Goal: Find specific page/section: Find specific page/section

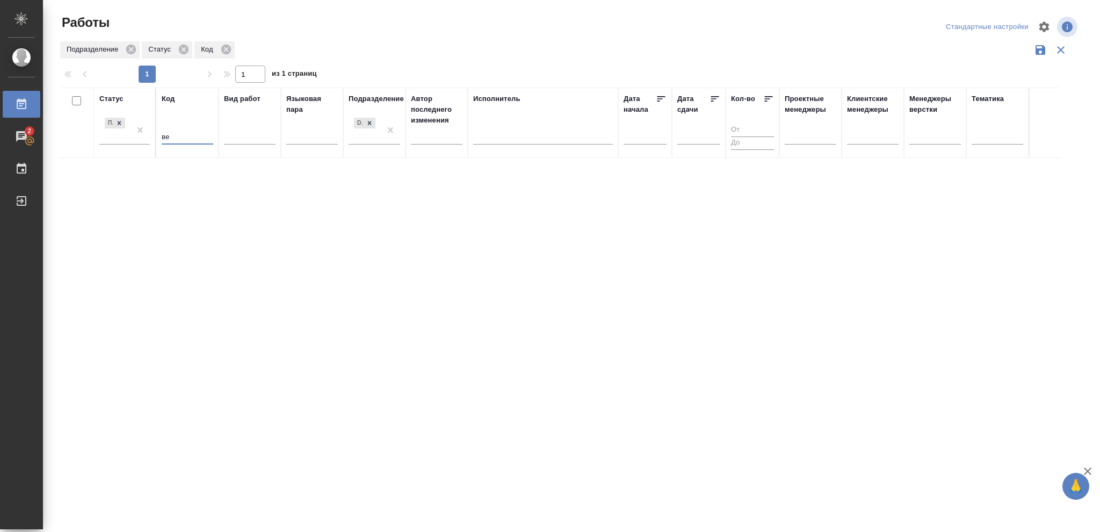
type input "в"
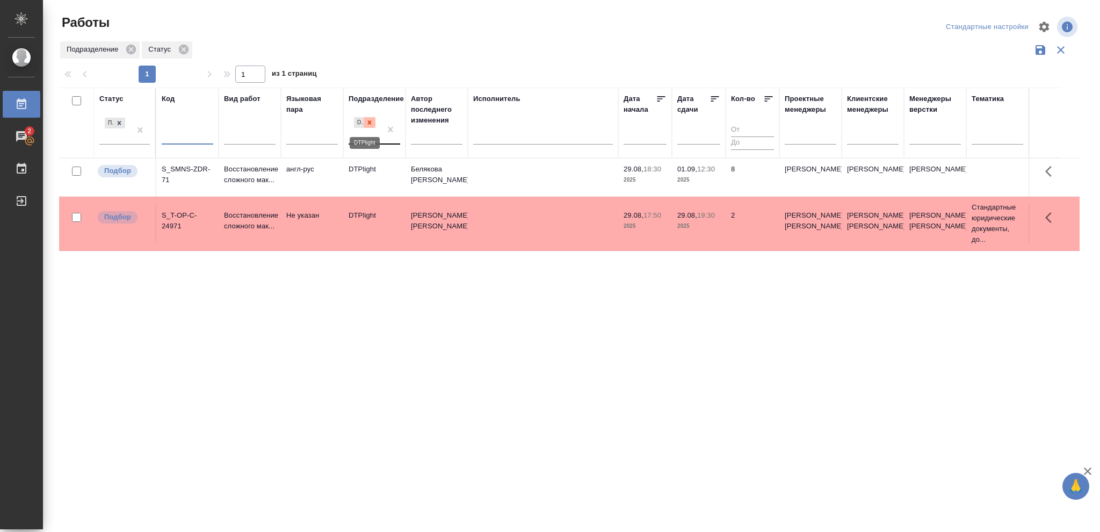
click at [367, 123] on icon at bounding box center [370, 123] width 8 height 8
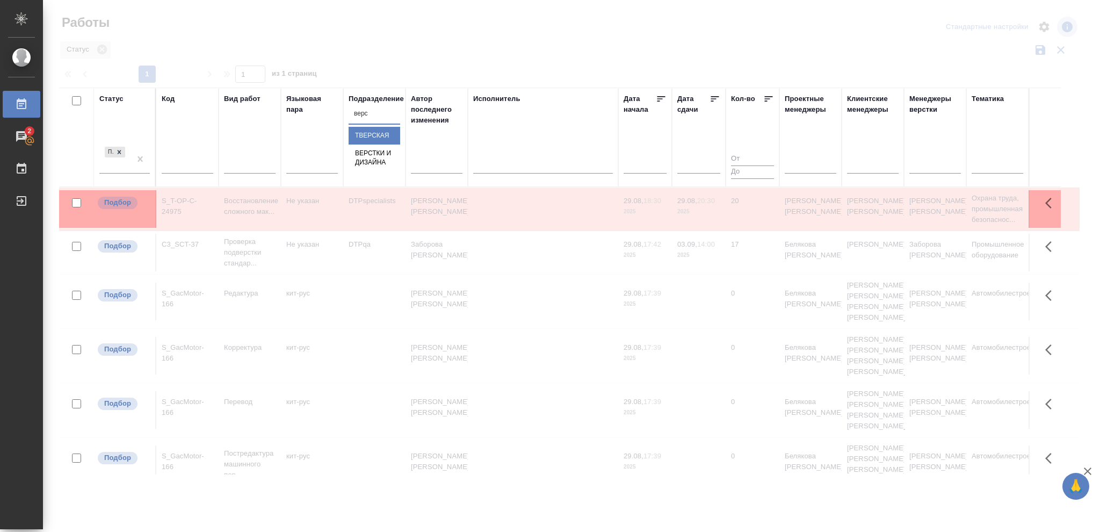
type input "верст"
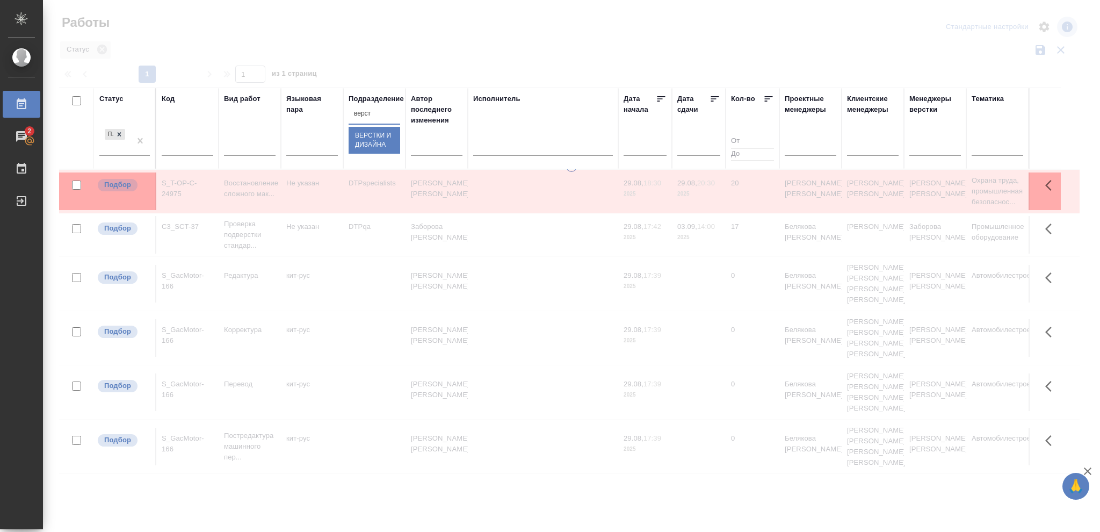
click at [370, 154] on div "Верстки и дизайна" at bounding box center [375, 140] width 52 height 27
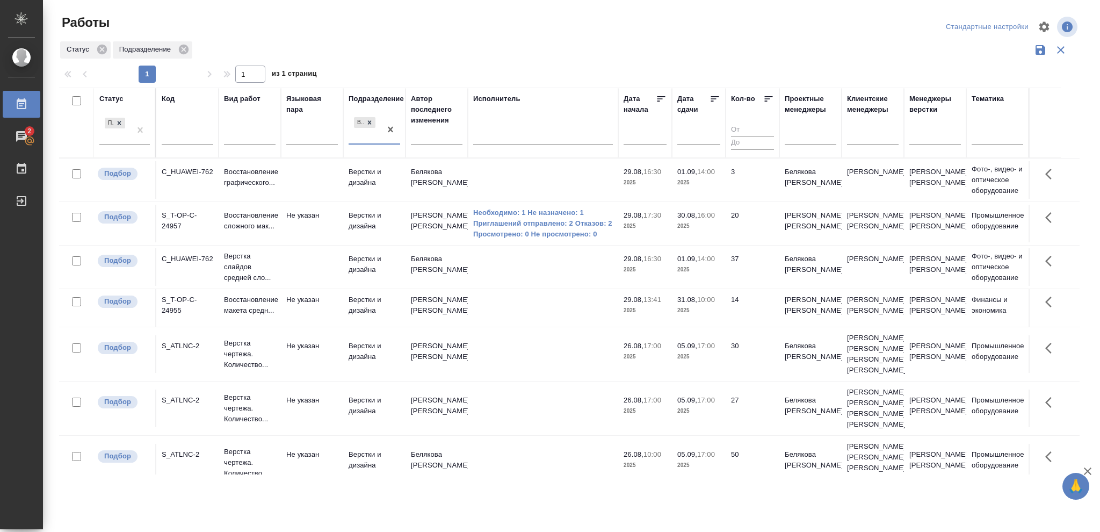
click at [684, 172] on p "01.09," at bounding box center [687, 172] width 20 height 8
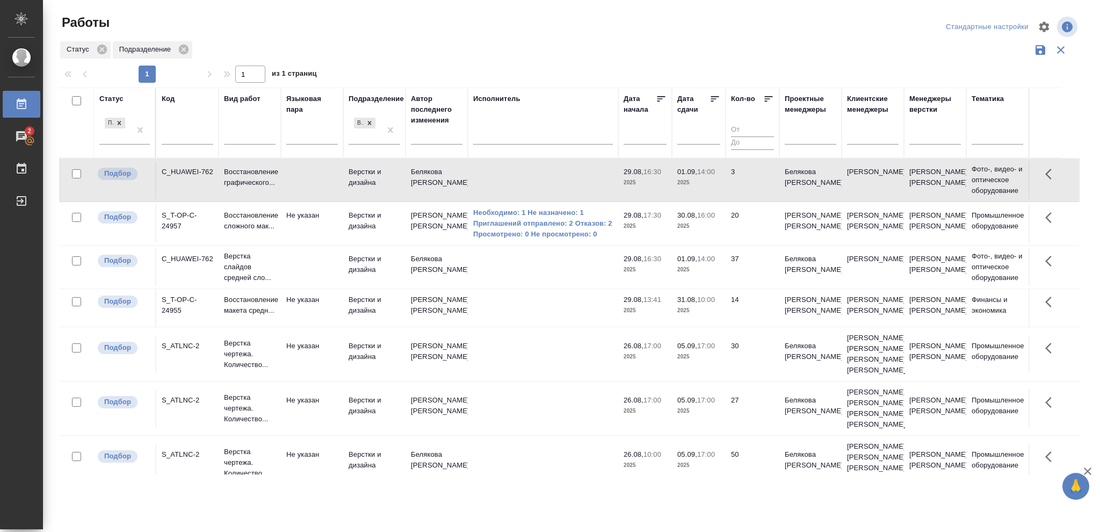
click at [684, 172] on p "01.09," at bounding box center [687, 172] width 20 height 8
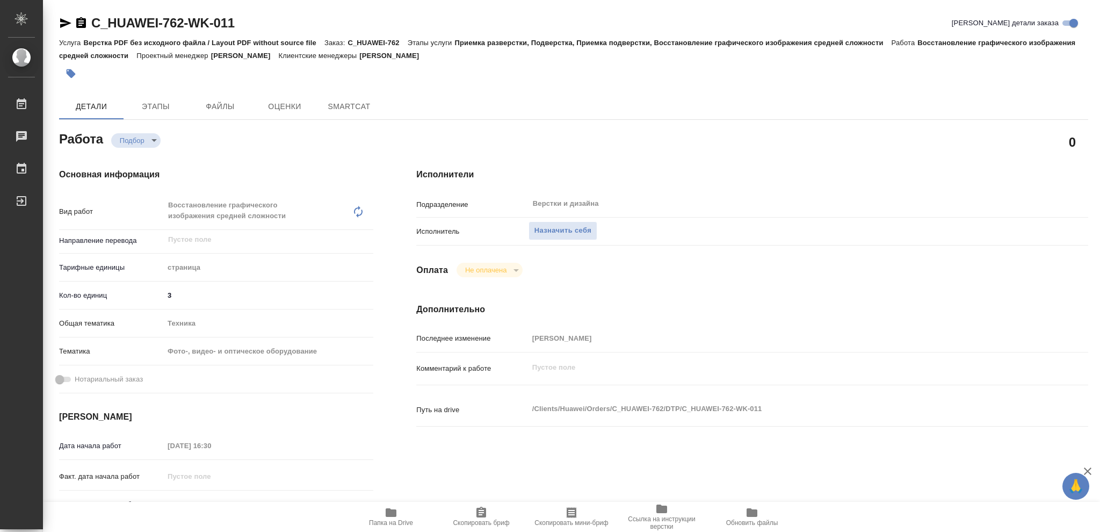
type textarea "x"
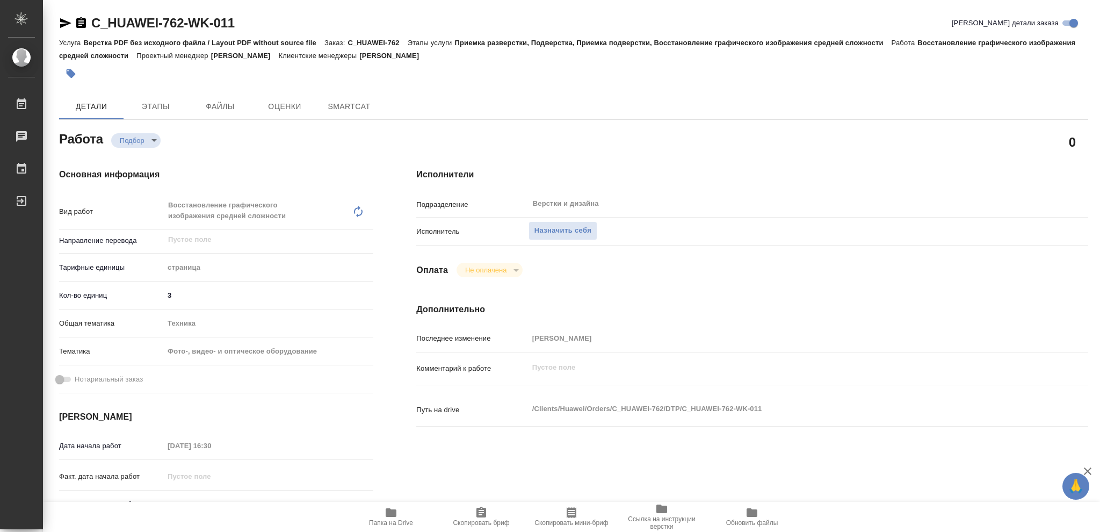
type textarea "x"
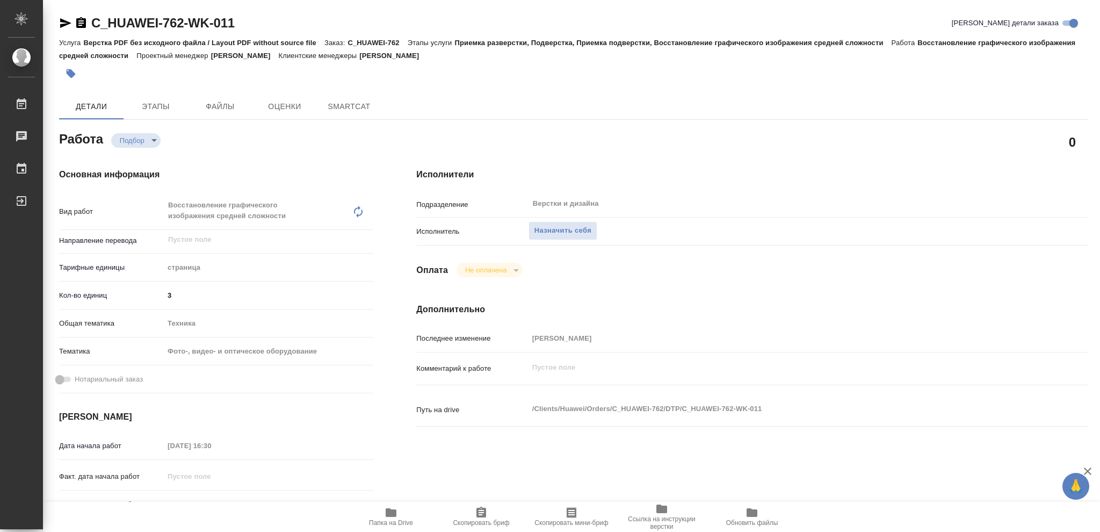
type textarea "x"
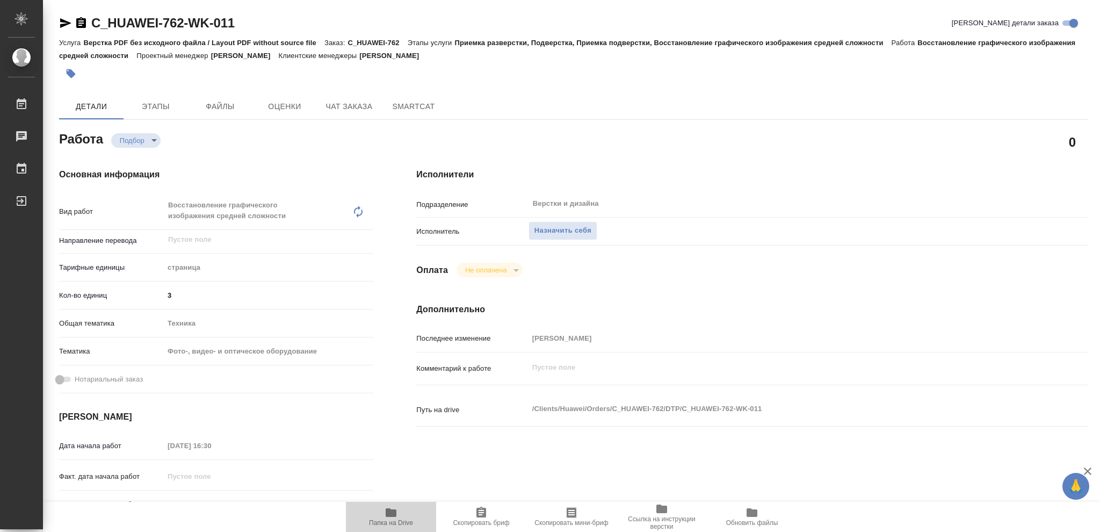
click at [388, 513] on icon "button" at bounding box center [391, 512] width 11 height 9
type textarea "x"
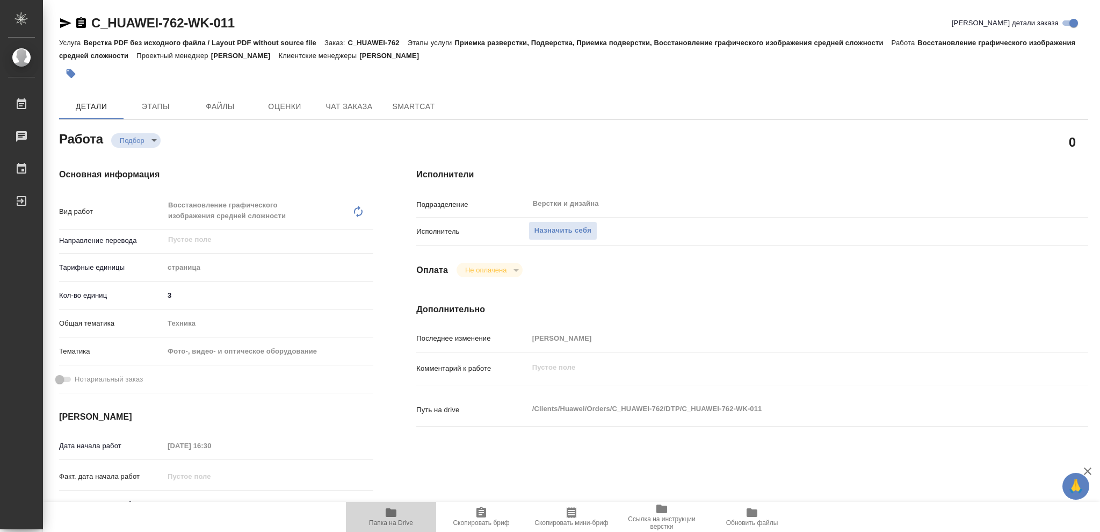
type textarea "x"
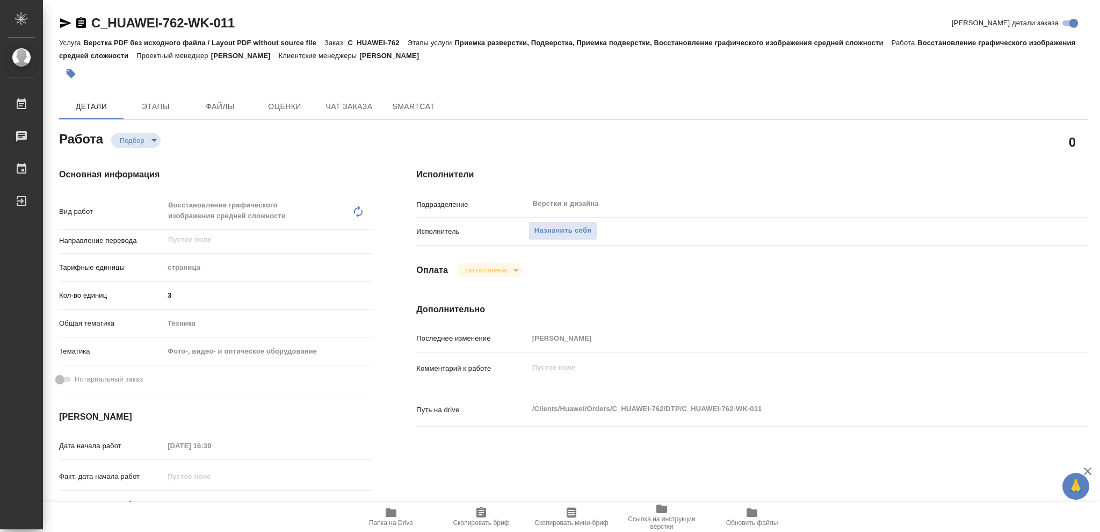
type textarea "x"
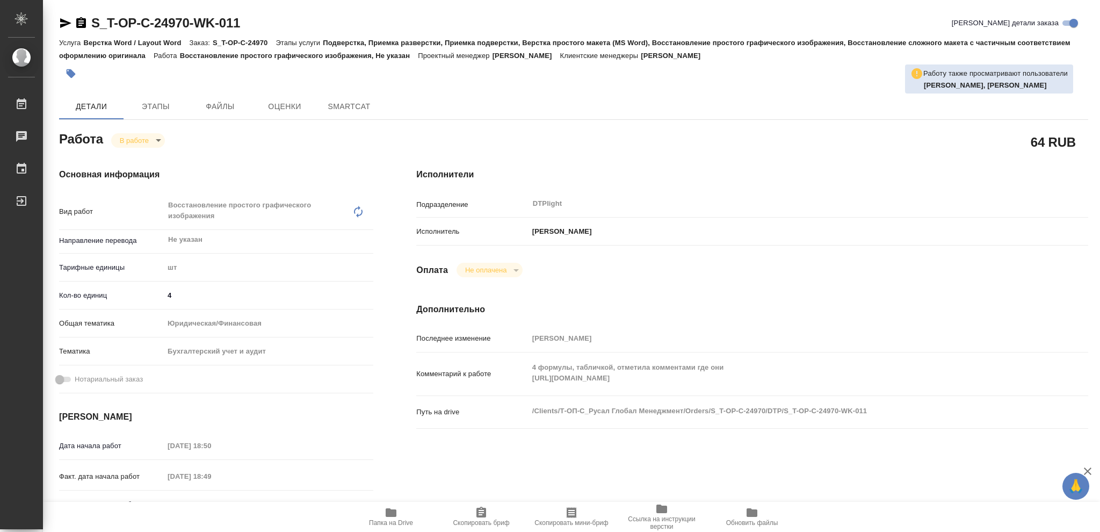
type textarea "x"
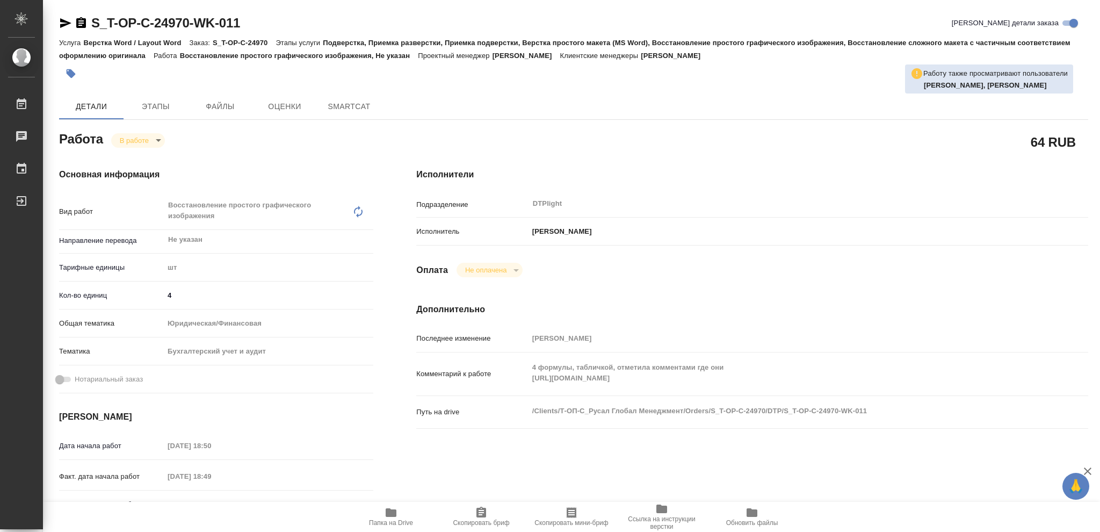
type textarea "x"
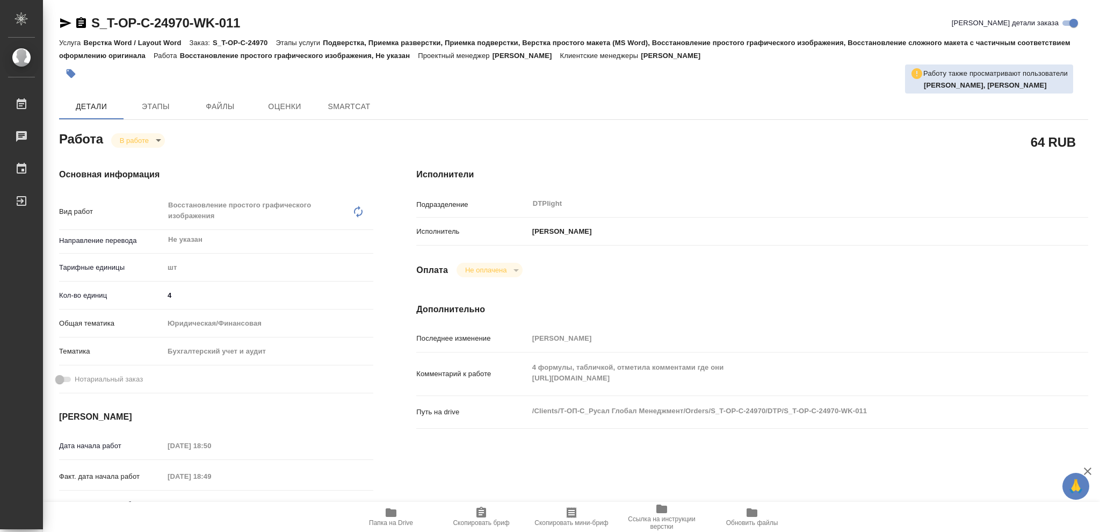
type textarea "x"
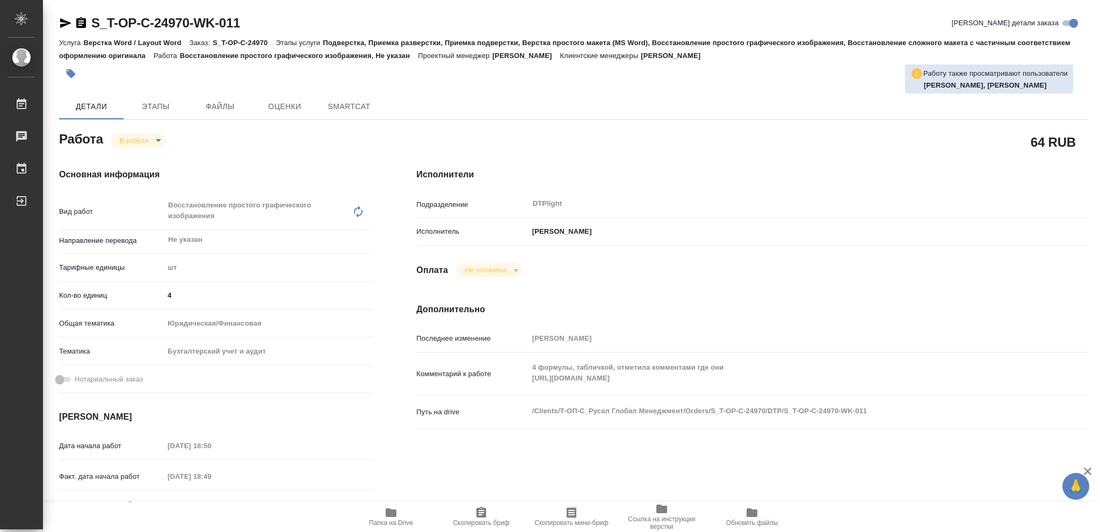
type textarea "x"
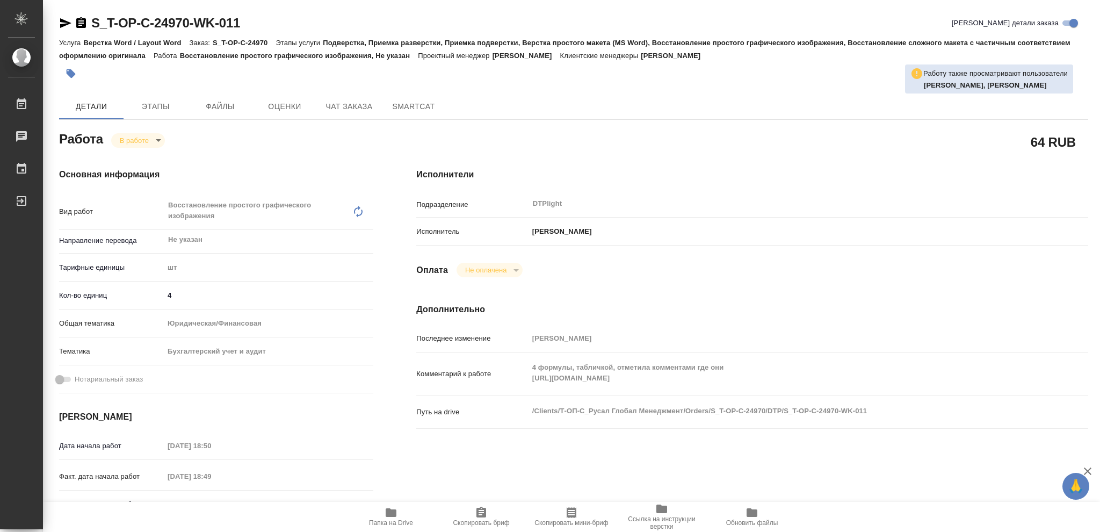
type textarea "x"
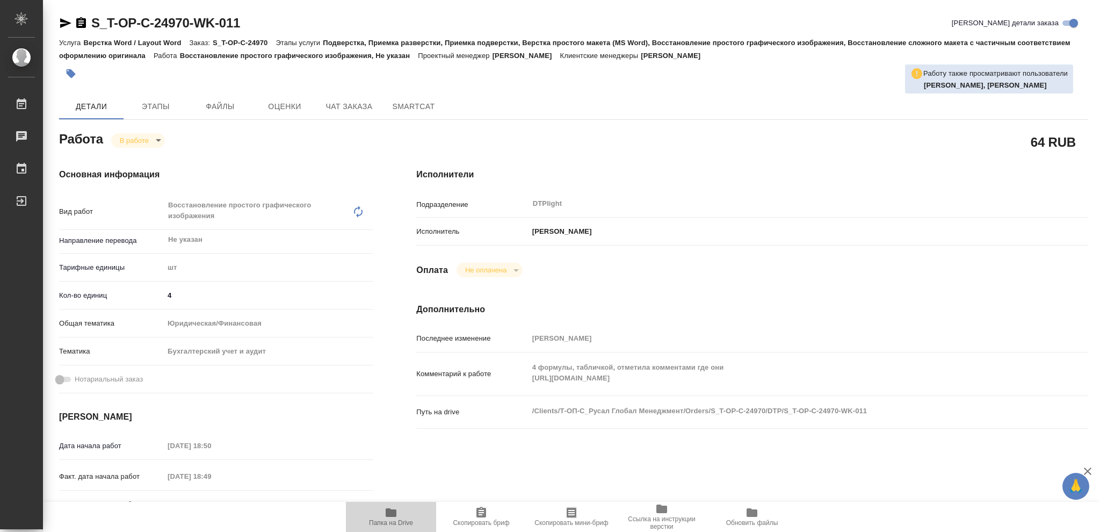
click at [396, 515] on icon "button" at bounding box center [391, 512] width 13 height 13
type textarea "x"
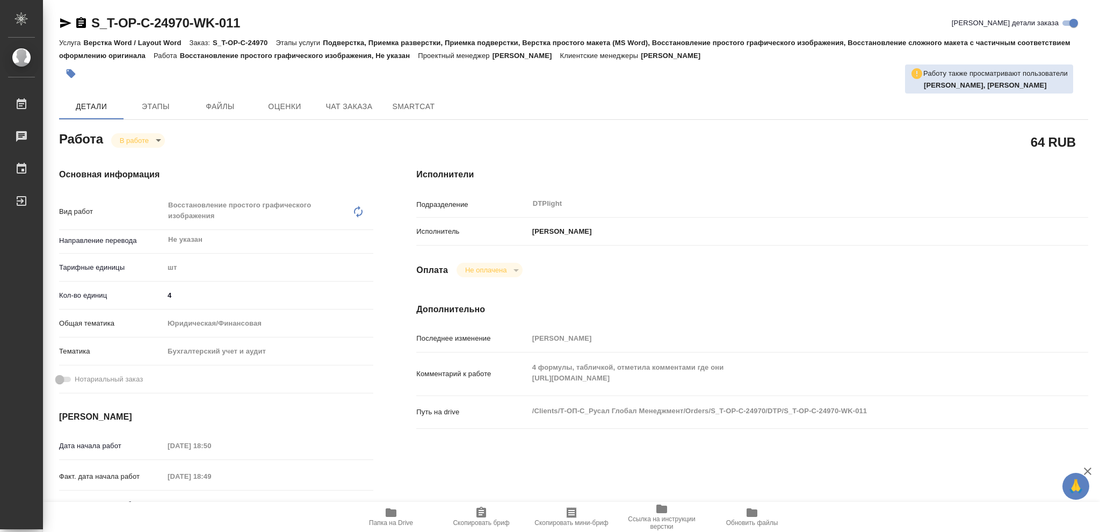
type textarea "x"
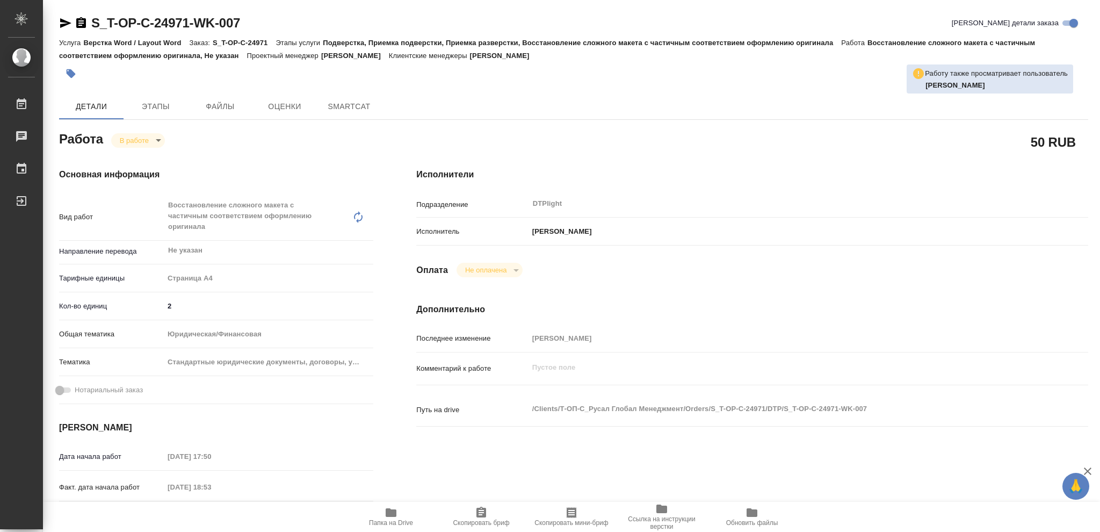
type textarea "x"
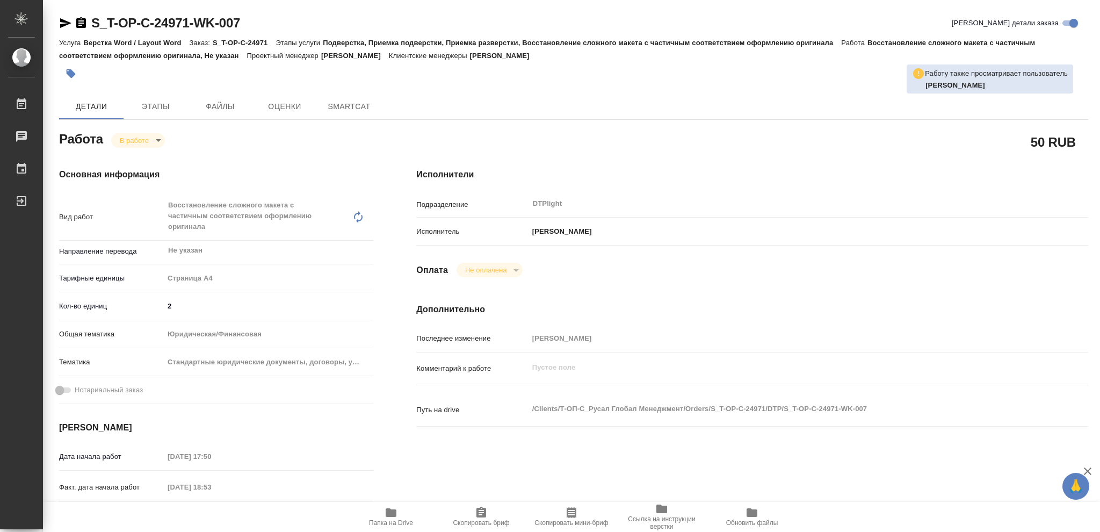
type textarea "x"
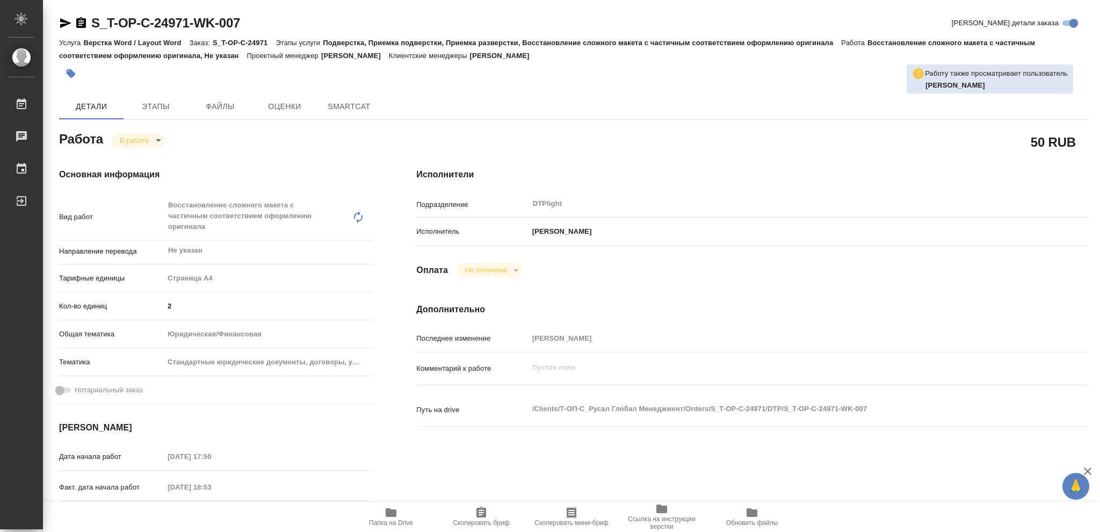
type textarea "x"
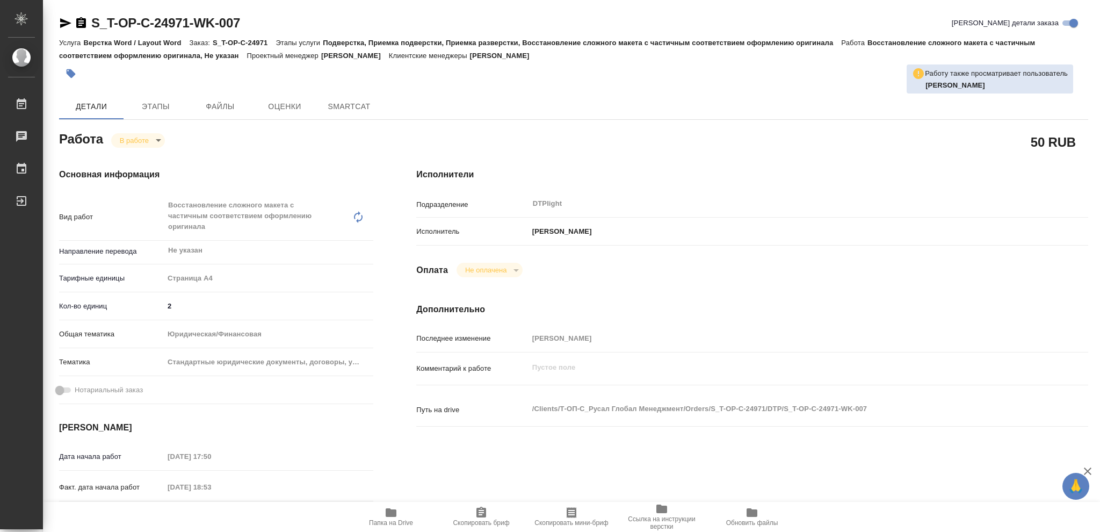
type textarea "x"
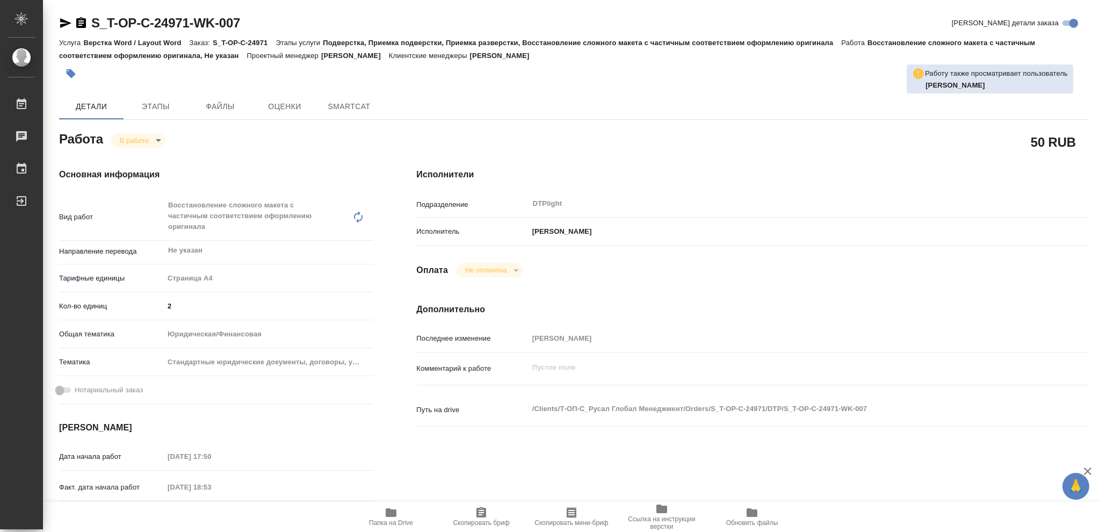
type textarea "x"
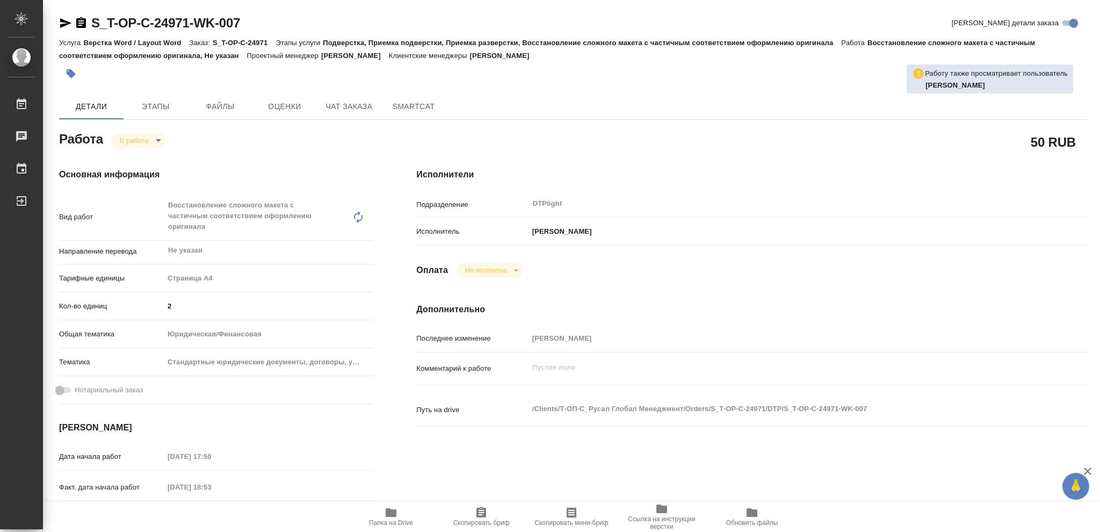
type textarea "x"
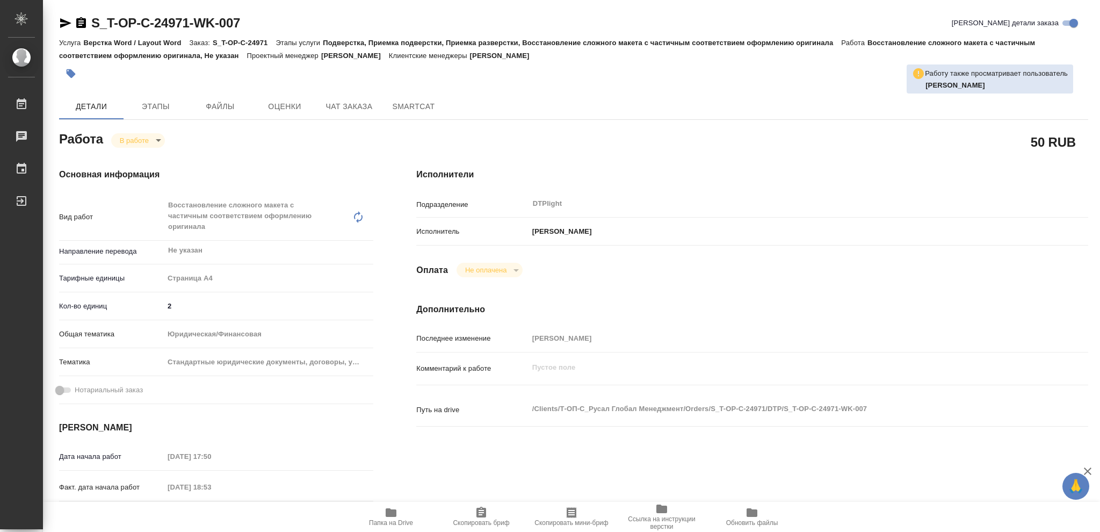
type textarea "x"
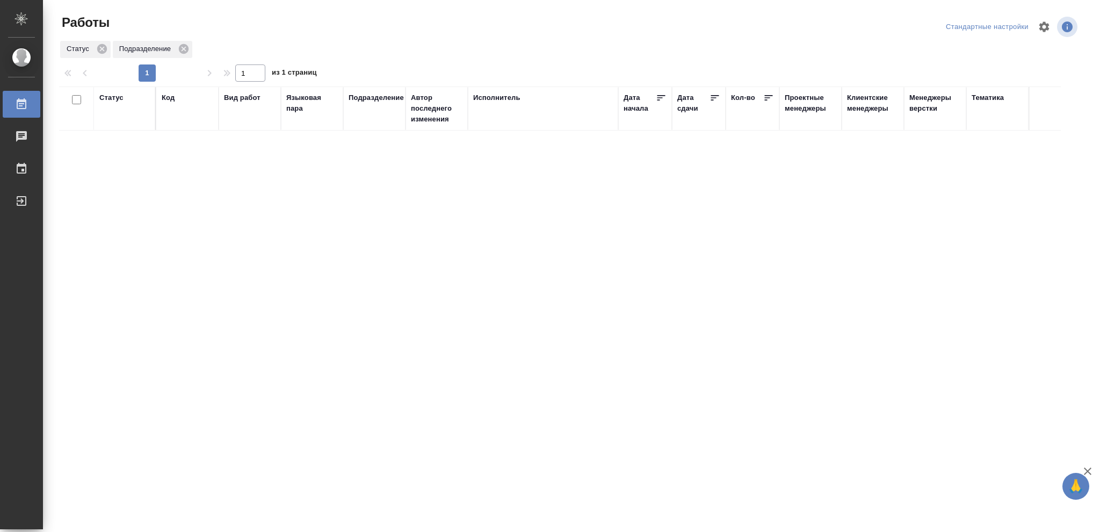
click at [107, 95] on div "Статус" at bounding box center [111, 97] width 24 height 11
click at [117, 126] on icon at bounding box center [119, 125] width 8 height 8
click at [121, 124] on icon at bounding box center [119, 123] width 8 height 8
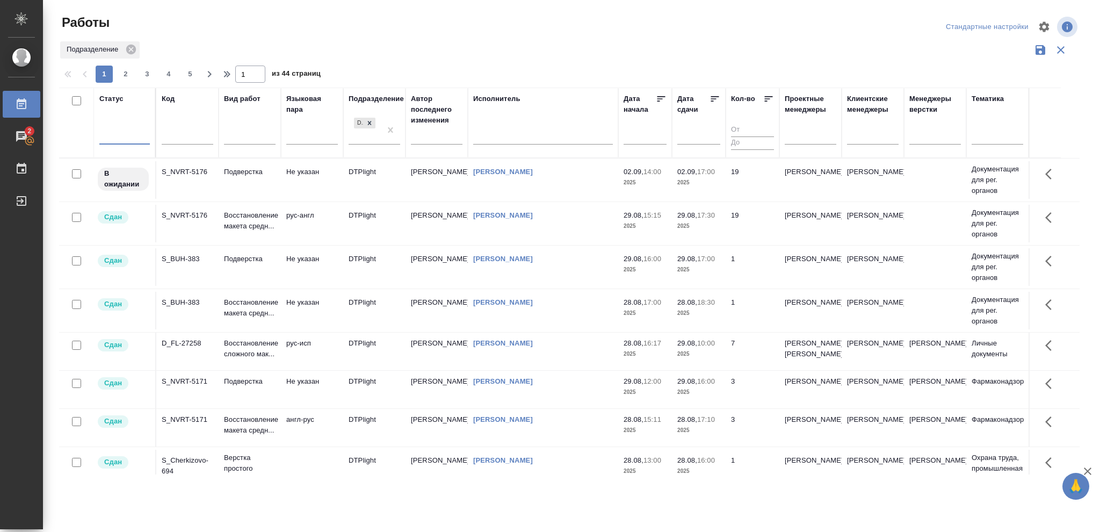
click at [120, 133] on div at bounding box center [124, 134] width 50 height 16
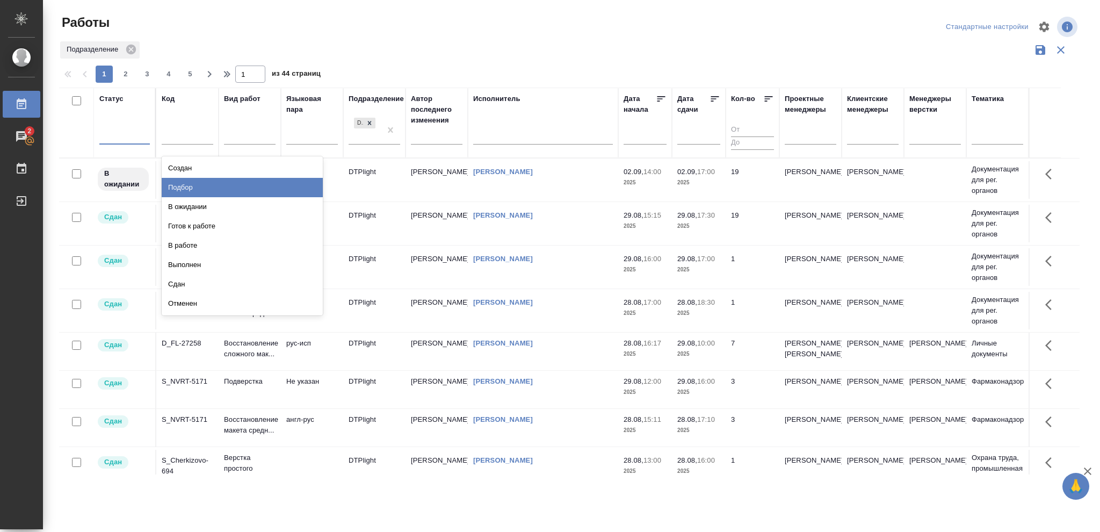
click at [191, 187] on div "Подбор" at bounding box center [242, 187] width 161 height 19
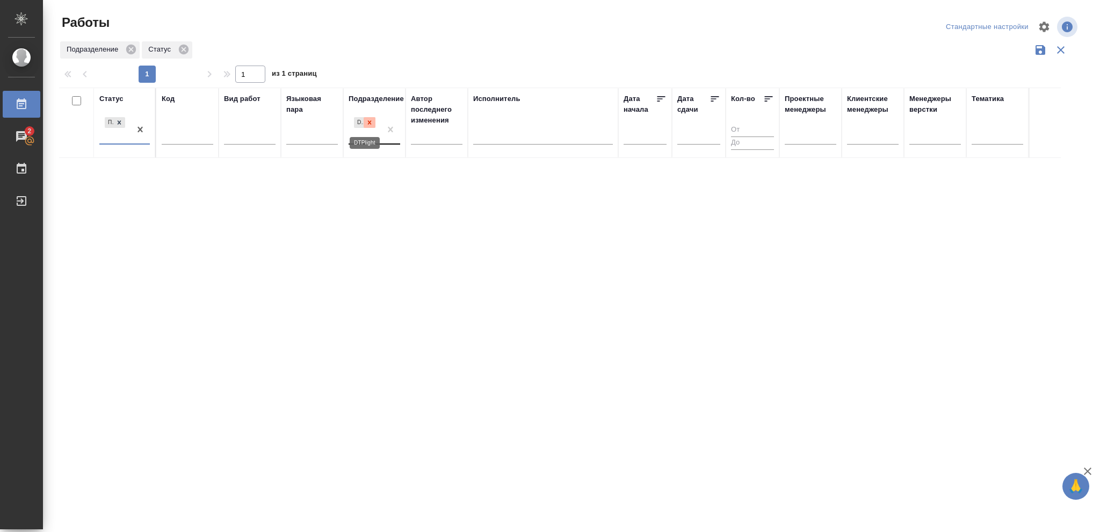
drag, startPoint x: 368, startPoint y: 121, endPoint x: 452, endPoint y: 155, distance: 90.4
click at [368, 120] on icon at bounding box center [370, 123] width 8 height 8
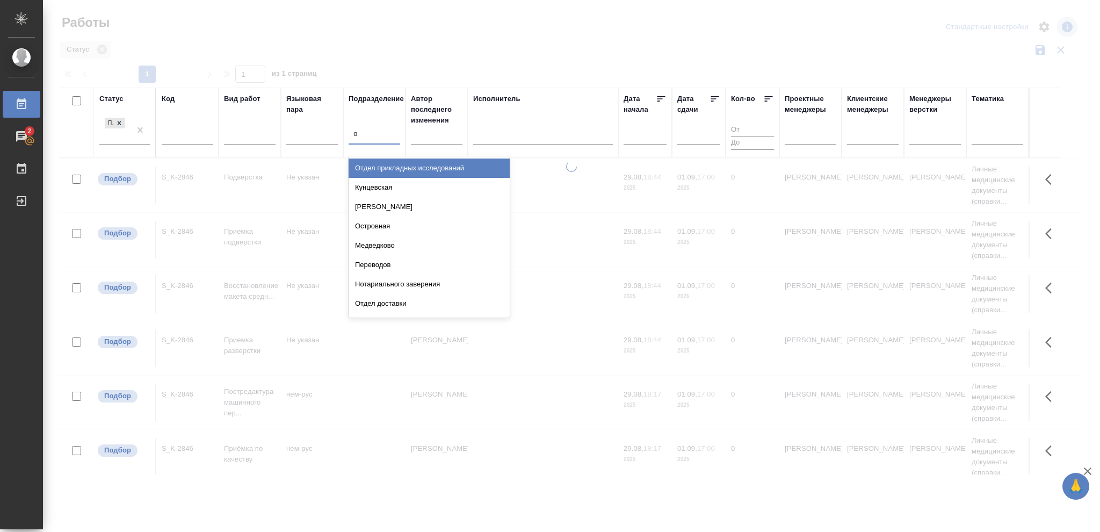
type input "ве"
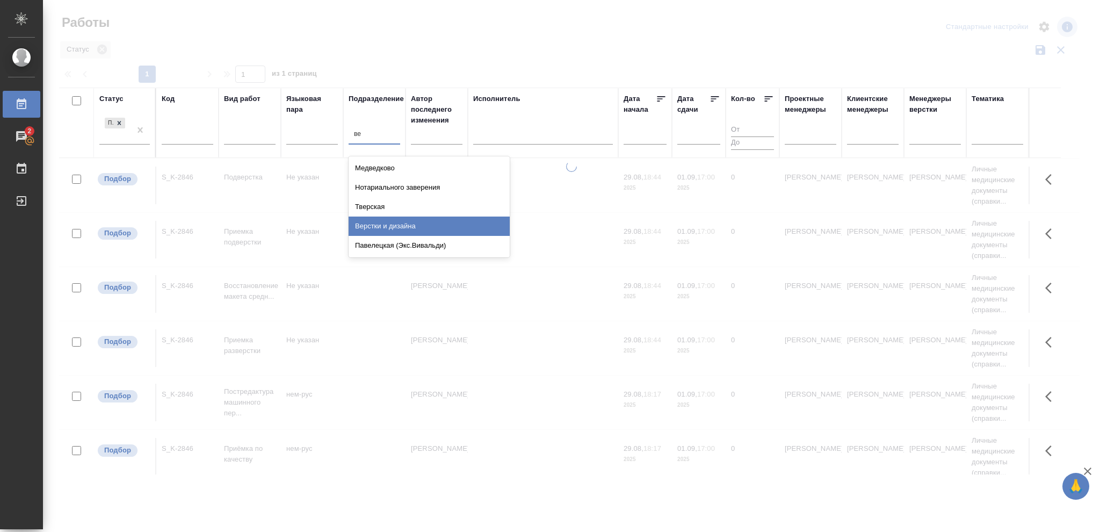
click at [416, 223] on div "Верстки и дизайна" at bounding box center [429, 225] width 161 height 19
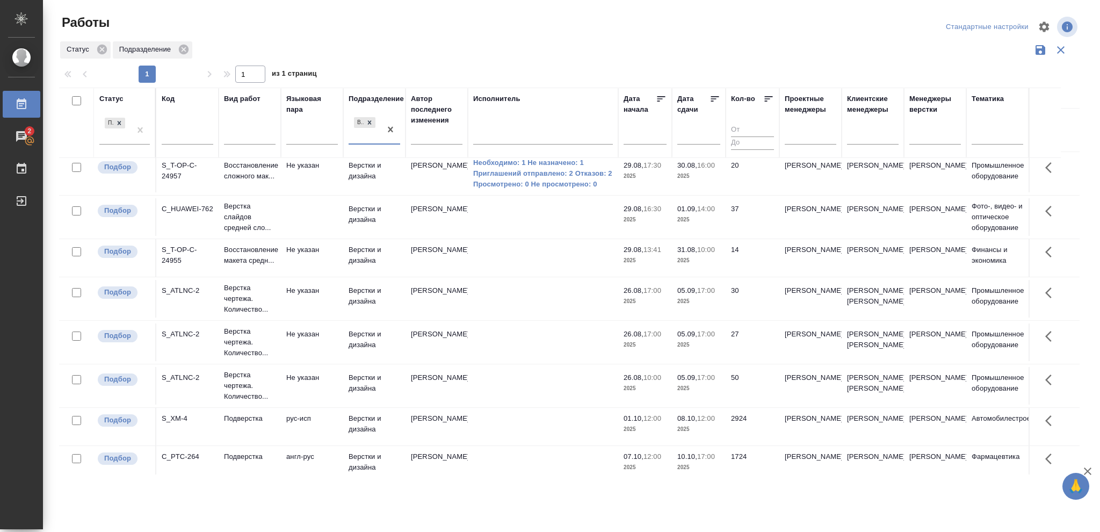
scroll to position [131, 0]
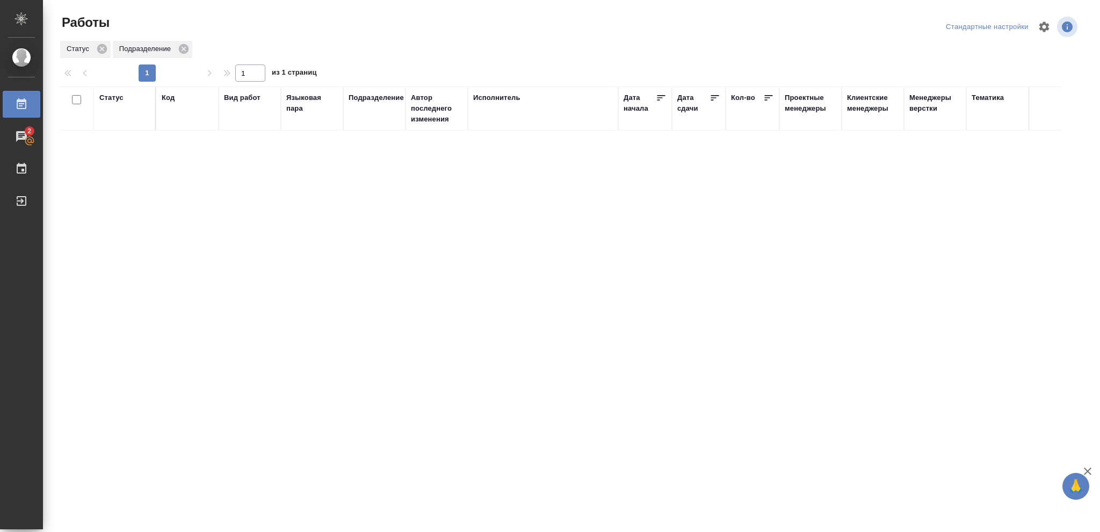
click at [112, 100] on div "Статус" at bounding box center [111, 97] width 24 height 11
click at [116, 126] on icon at bounding box center [119, 125] width 8 height 8
click at [371, 123] on icon at bounding box center [370, 123] width 8 height 8
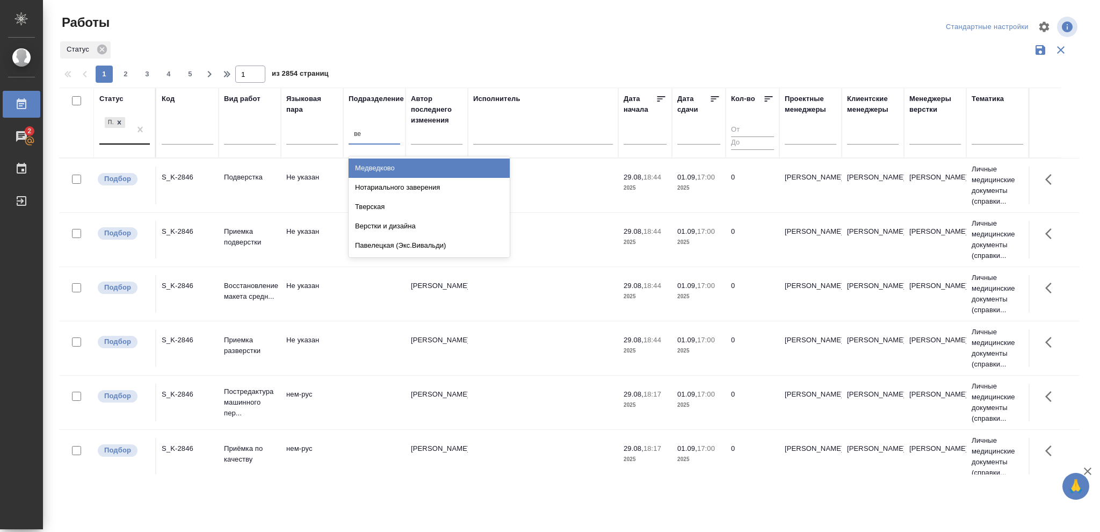
type input "вер"
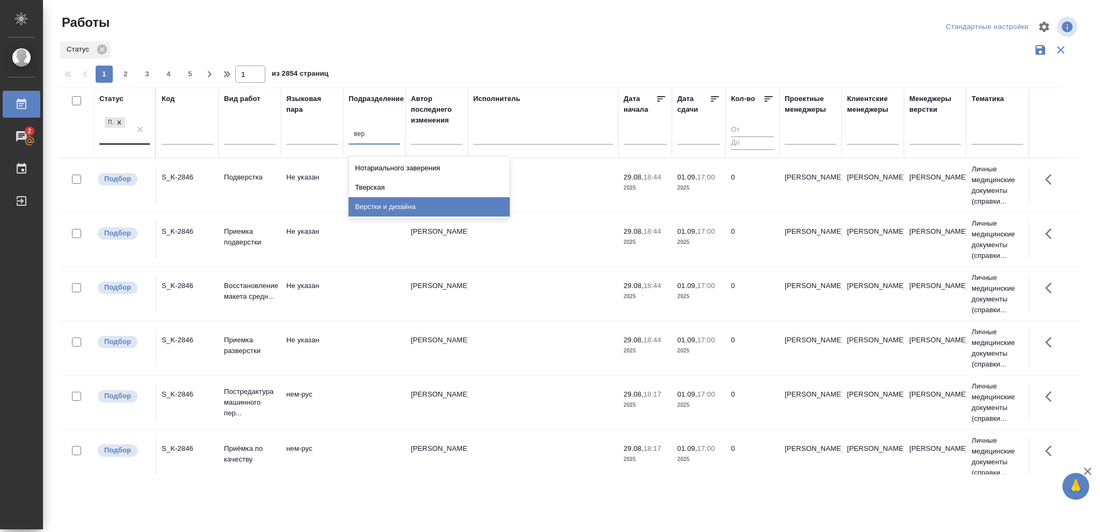
click at [407, 204] on div "Верстки и дизайна" at bounding box center [429, 206] width 161 height 19
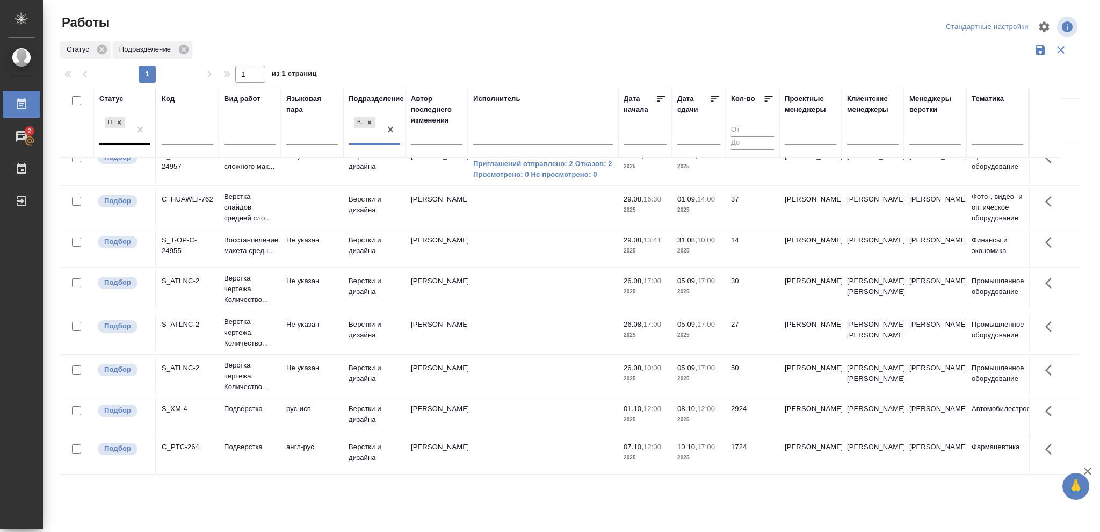
scroll to position [131, 0]
